Goal: Find specific page/section: Find specific page/section

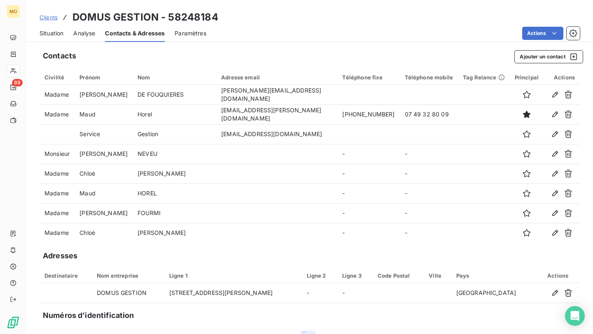
scroll to position [99, 0]
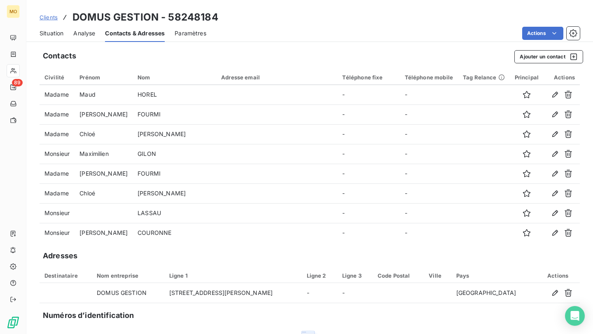
click at [49, 18] on span "Clients" at bounding box center [49, 17] width 18 height 7
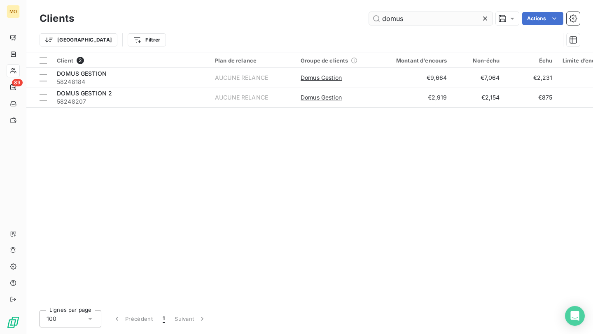
click at [408, 21] on input "domus" at bounding box center [430, 18] width 123 height 13
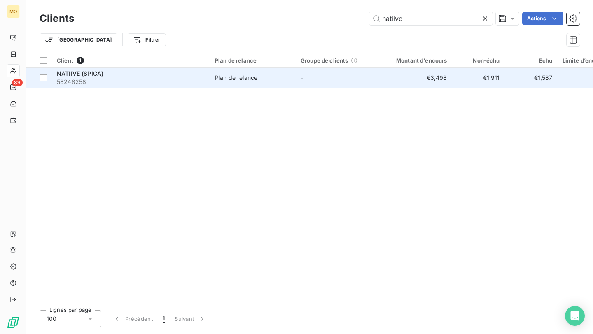
type input "natiive"
click at [167, 75] on div "NATIIVE (SPICA)" at bounding box center [131, 74] width 148 height 8
click at [321, 75] on td "-" at bounding box center [339, 78] width 86 height 20
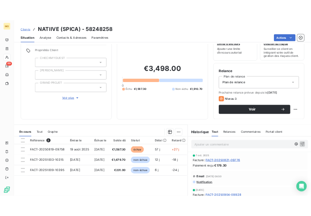
scroll to position [31, 0]
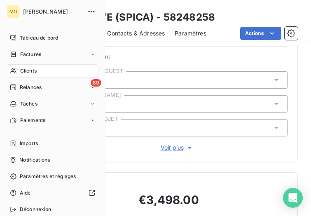
click at [19, 72] on div "Clients" at bounding box center [53, 70] width 92 height 13
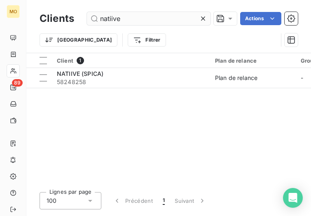
click at [159, 23] on input "natiive" at bounding box center [148, 18] width 123 height 13
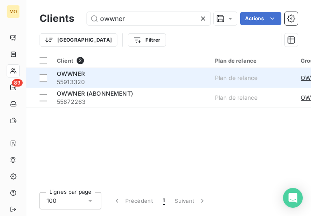
type input "owwner"
click at [123, 79] on span "55913320" at bounding box center [131, 82] width 148 height 8
